Goal: Task Accomplishment & Management: Complete application form

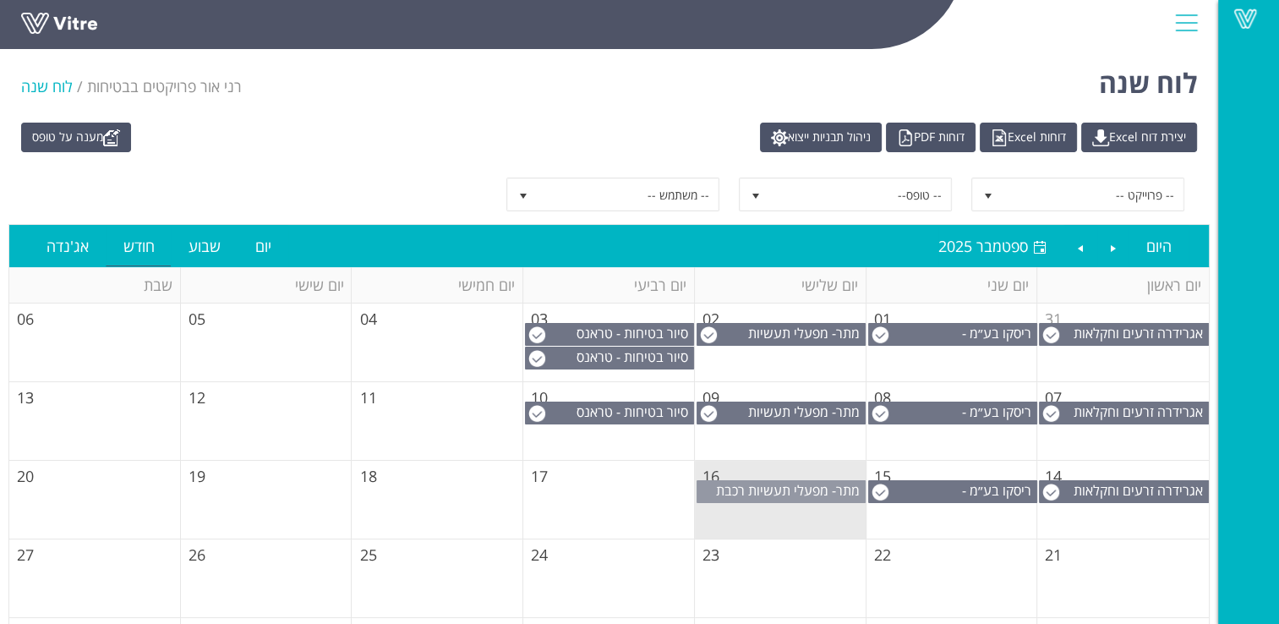
click at [749, 489] on span "מתר- מפעלי תעשיות רכבת (1999) בע"מ" at bounding box center [790, 499] width 149 height 37
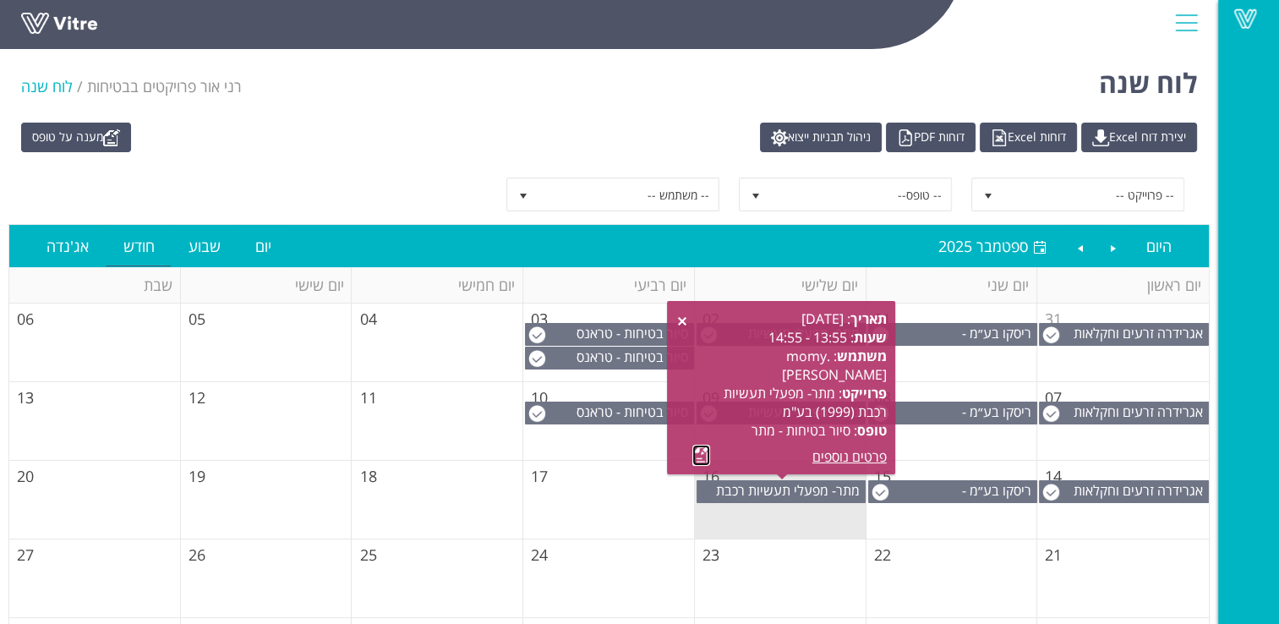
click at [697, 453] on link at bounding box center [701, 455] width 18 height 21
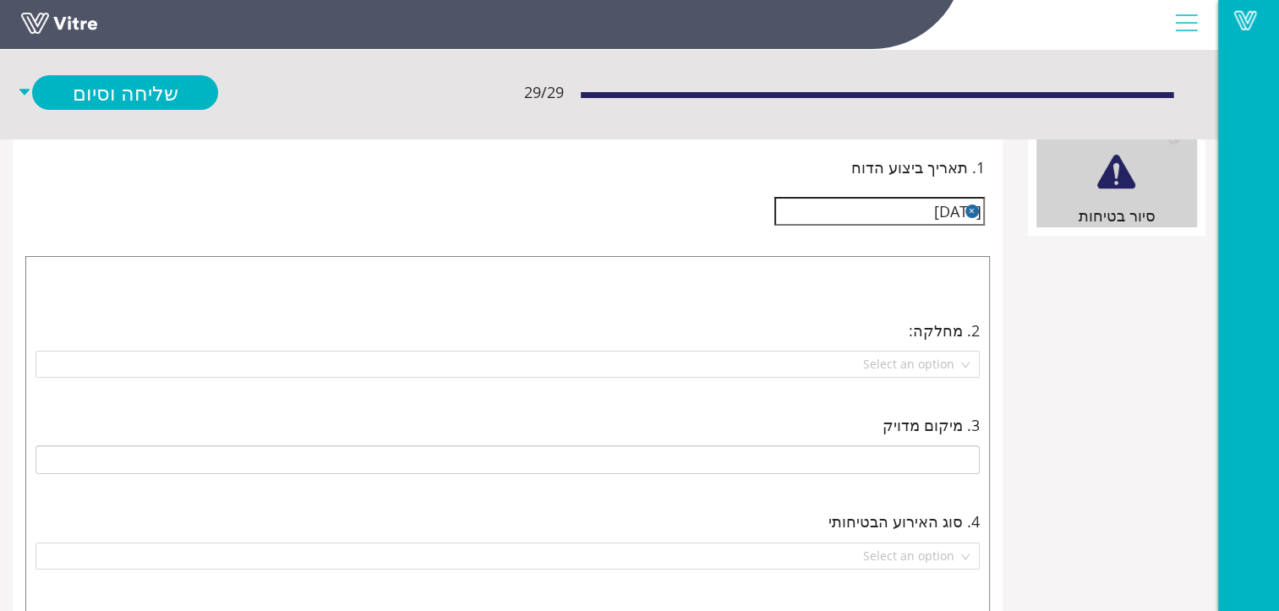
scroll to position [0, -183]
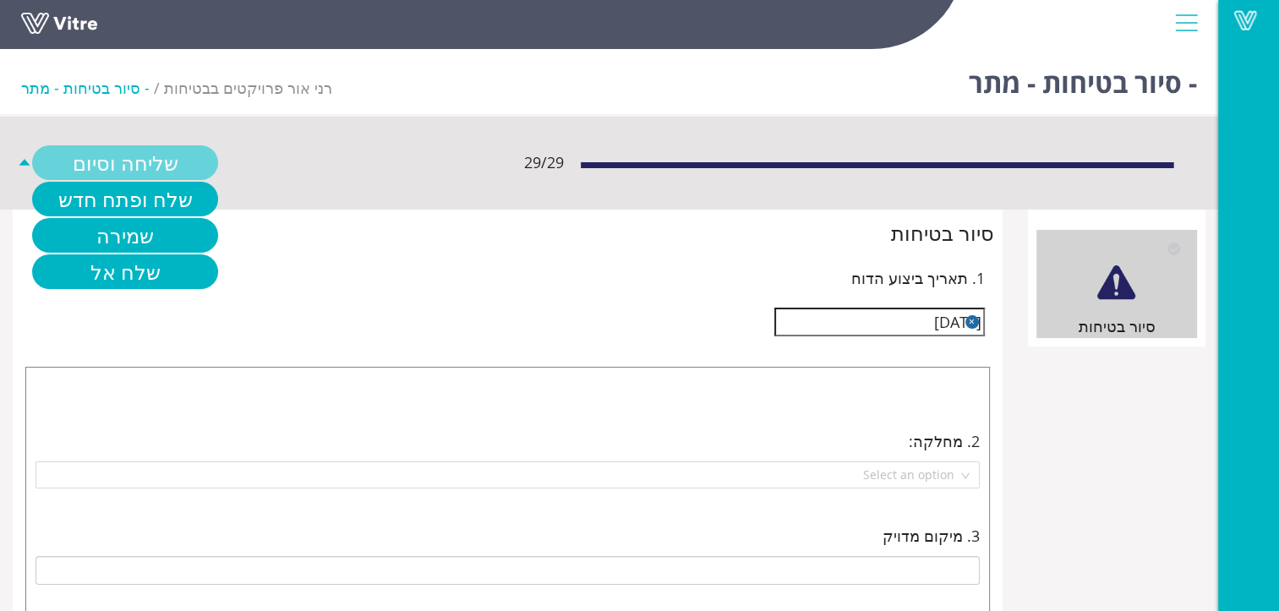
click at [218, 161] on link "שליחה וסיום" at bounding box center [125, 162] width 186 height 35
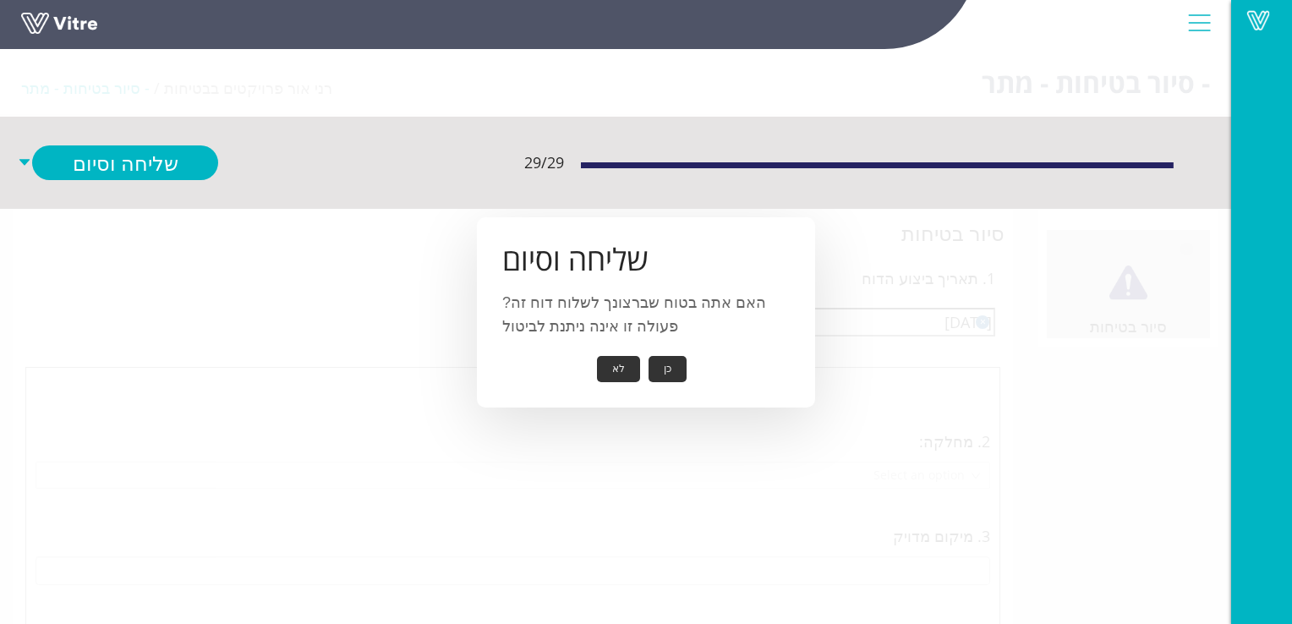
click at [657, 363] on button "כן" at bounding box center [667, 369] width 38 height 26
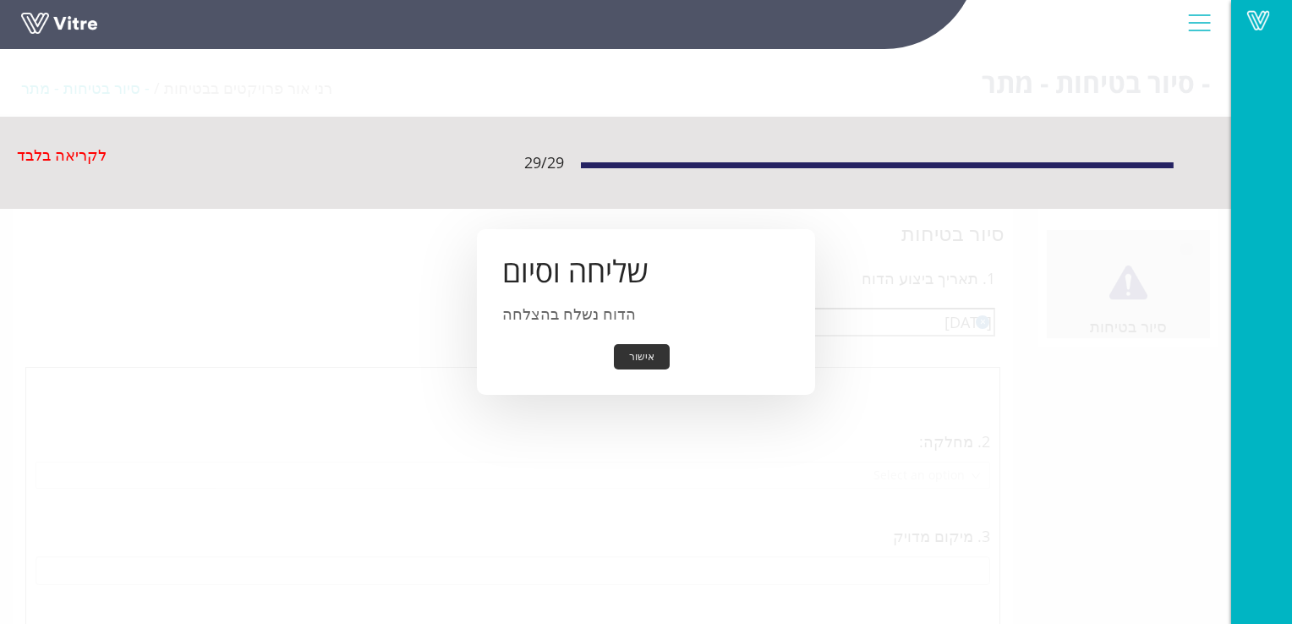
click at [657, 361] on button "אישור" at bounding box center [642, 357] width 56 height 26
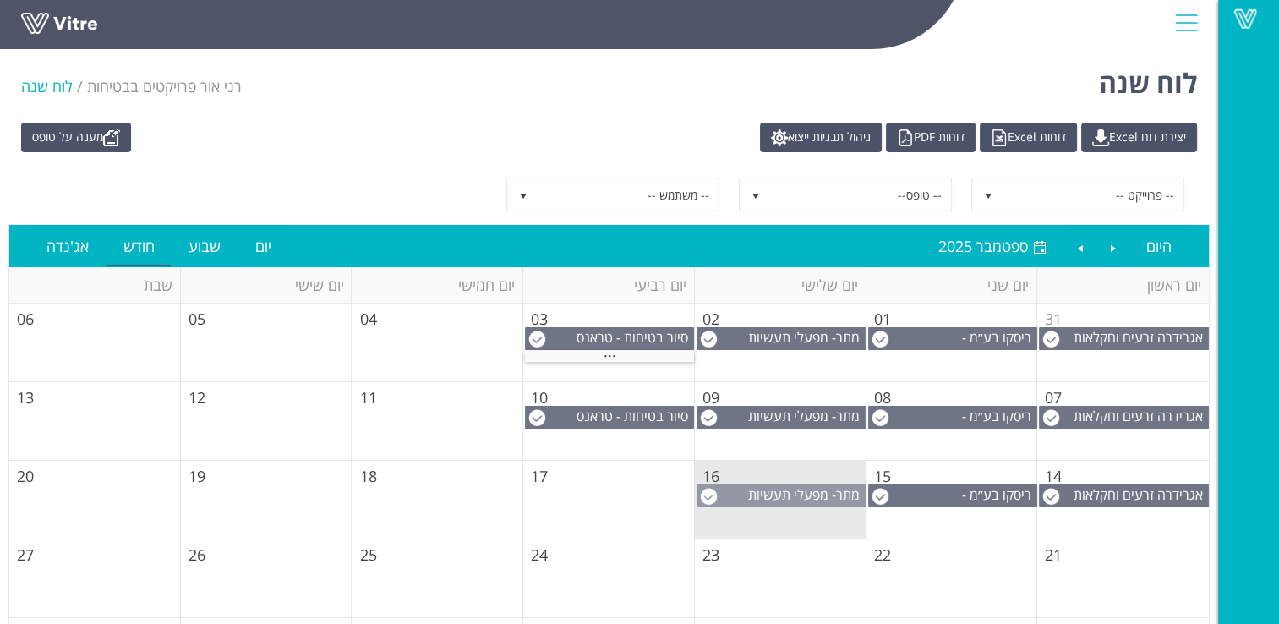
click at [770, 493] on span "מתר- מפעלי תעשיות רכבת (1999) בע"מ" at bounding box center [806, 503] width 117 height 37
